Goal: Check status: Check status

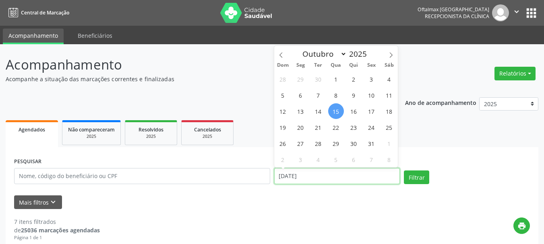
click at [334, 177] on input "[DATE]" at bounding box center [337, 176] width 126 height 16
click at [354, 111] on span "16" at bounding box center [354, 111] width 16 height 16
type input "[DATE]"
click at [354, 111] on span "16" at bounding box center [354, 111] width 16 height 16
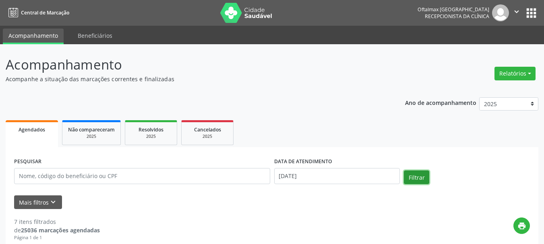
click at [424, 179] on button "Filtrar" at bounding box center [416, 178] width 25 height 14
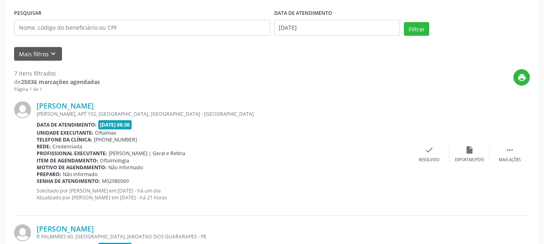
scroll to position [147, 0]
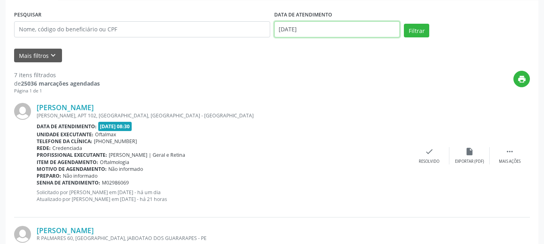
click at [317, 28] on input "[DATE]" at bounding box center [337, 29] width 126 height 16
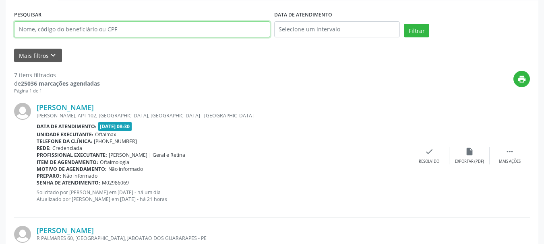
click at [87, 29] on input "text" at bounding box center [142, 29] width 256 height 16
paste input "[PERSON_NAME]"
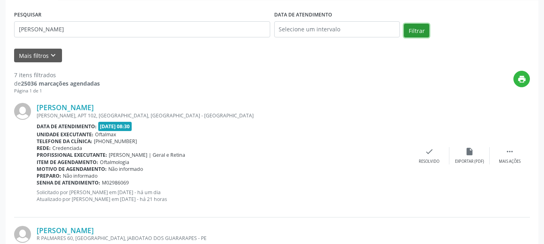
click at [420, 29] on button "Filtrar" at bounding box center [416, 31] width 25 height 14
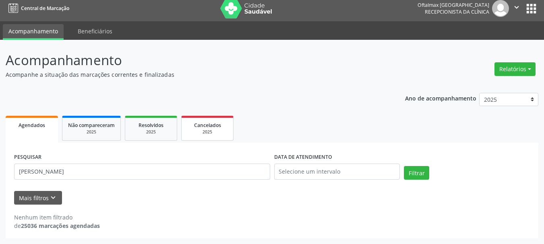
scroll to position [4, 0]
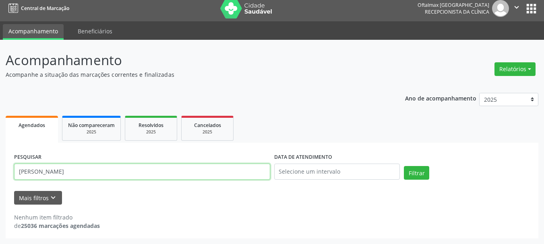
click at [96, 172] on input "[PERSON_NAME]" at bounding box center [142, 172] width 256 height 16
type input "[PERSON_NAME]"
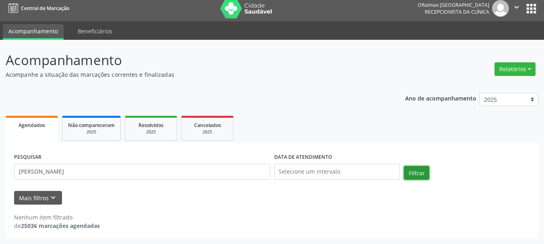
click at [418, 173] on button "Filtrar" at bounding box center [416, 173] width 25 height 14
